Goal: Find specific page/section: Find specific page/section

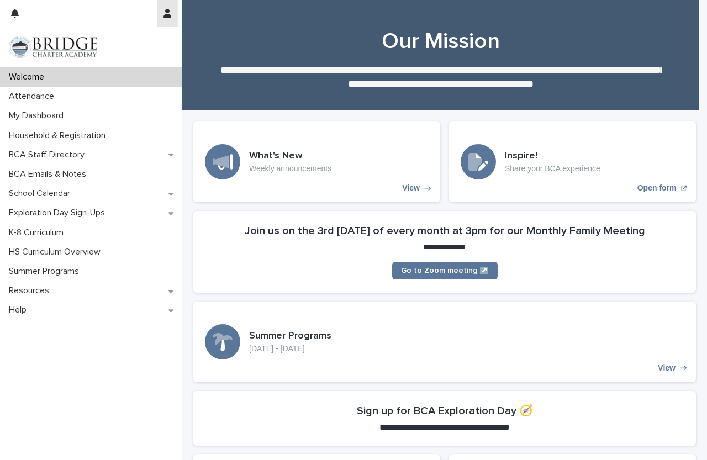
click at [170, 4] on button "button" at bounding box center [167, 13] width 21 height 27
click at [34, 20] on div at bounding box center [353, 230] width 707 height 460
click at [32, 76] on p "Welcome" at bounding box center [28, 77] width 49 height 11
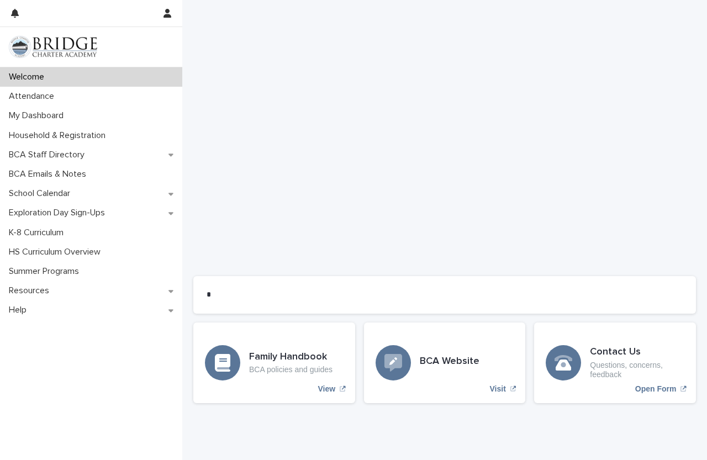
scroll to position [812, 0]
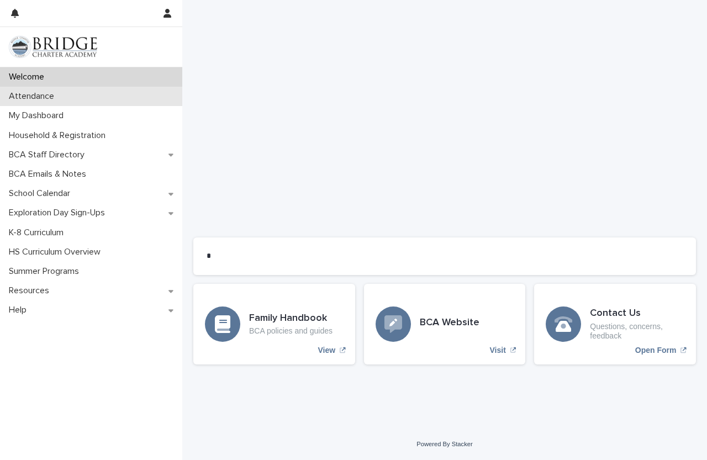
click at [49, 103] on div "Attendance" at bounding box center [91, 96] width 182 height 19
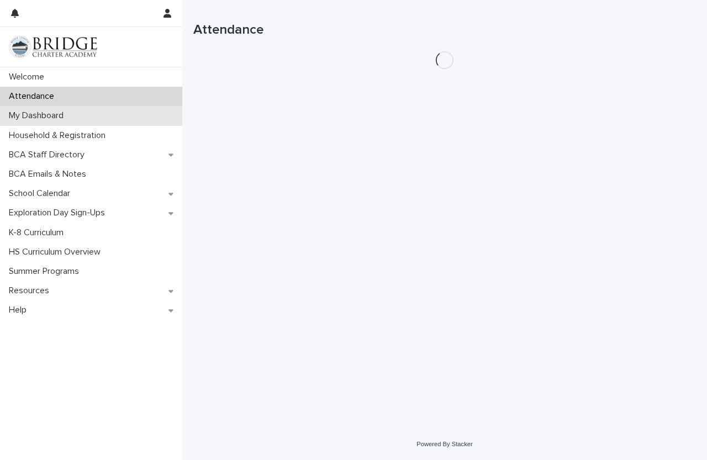
click at [46, 113] on p "My Dashboard" at bounding box center [38, 116] width 68 height 11
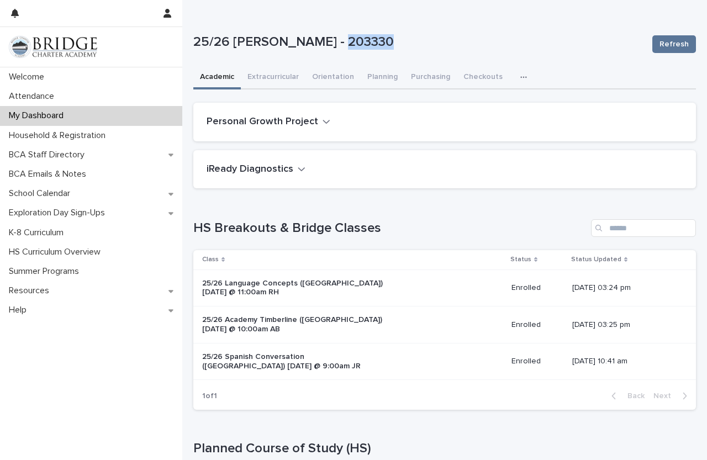
drag, startPoint x: 334, startPoint y: 45, endPoint x: 456, endPoint y: 49, distance: 121.6
click at [456, 49] on p "25/26 [PERSON_NAME] - 203330" at bounding box center [418, 42] width 450 height 16
copy p "203330"
click at [282, 192] on div "Loading... Saving… iReady Diagnostics iReady Reading - iReady Math -" at bounding box center [444, 174] width 503 height 48
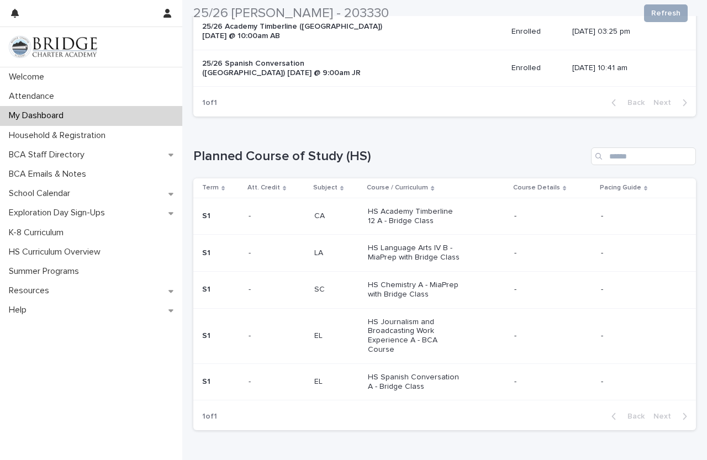
scroll to position [387, 0]
